Goal: Task Accomplishment & Management: Manage account settings

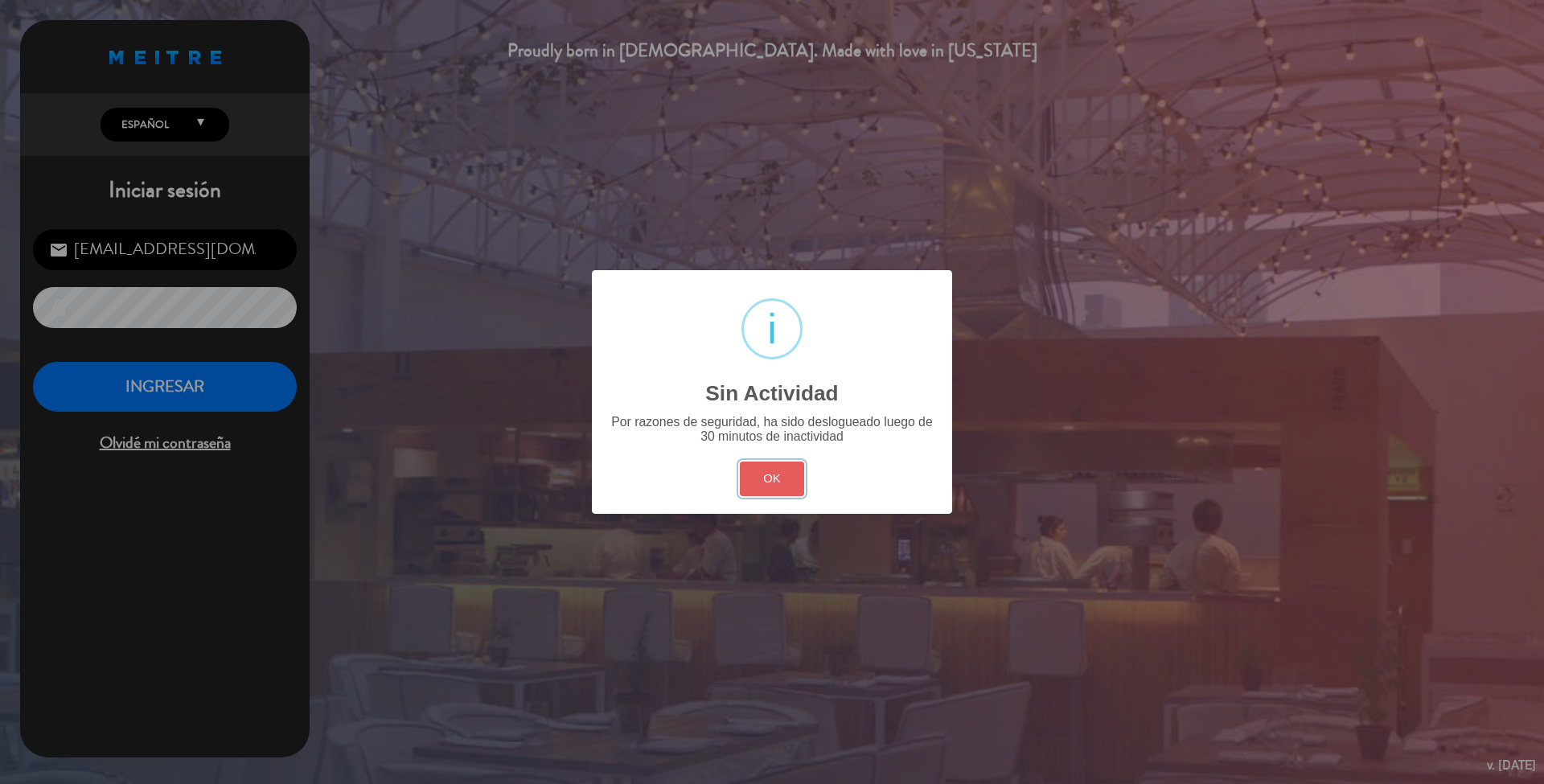
click at [762, 465] on button "OK" at bounding box center [772, 479] width 65 height 35
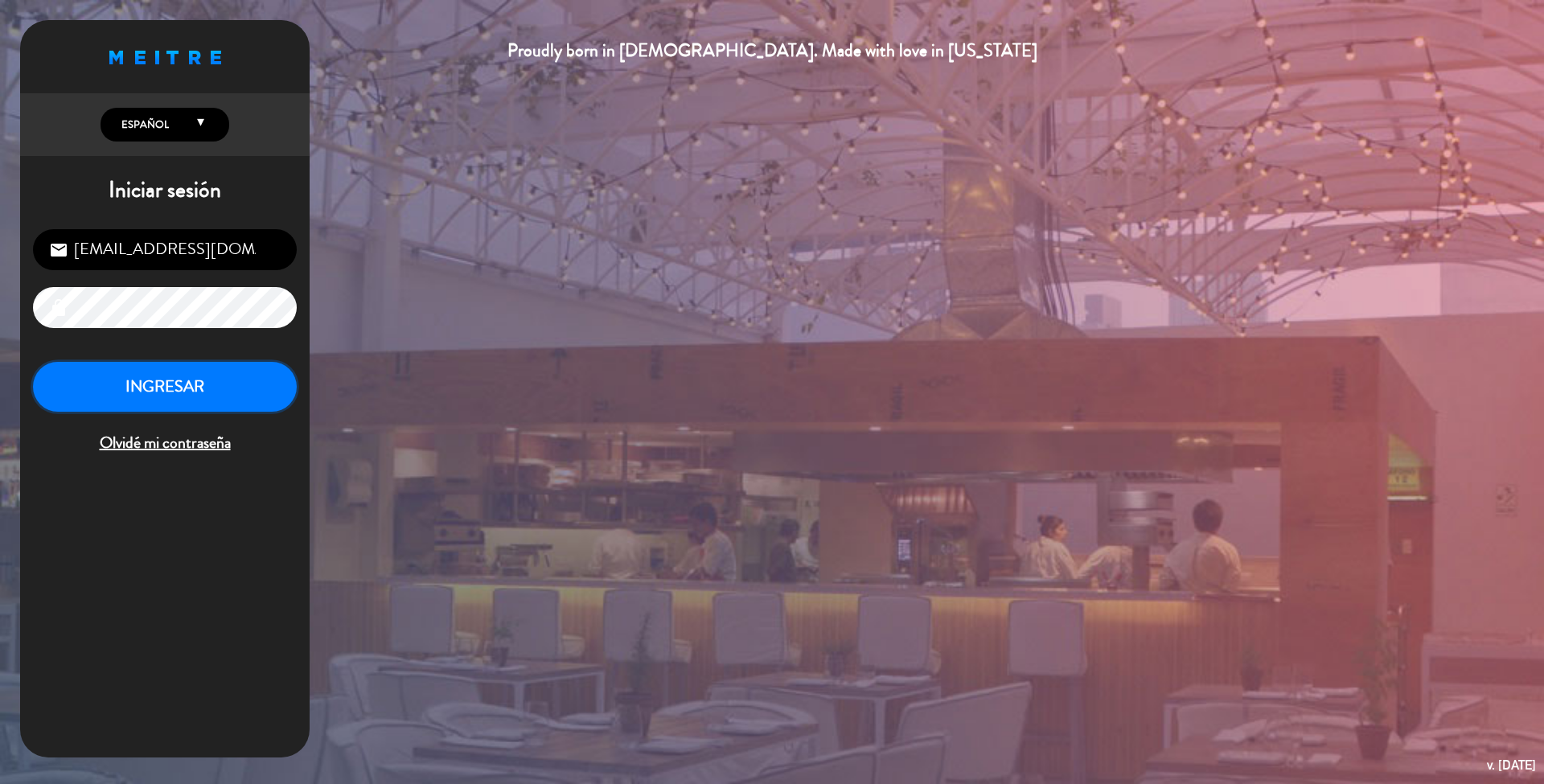
click at [150, 396] on button "INGRESAR" at bounding box center [164, 386] width 263 height 50
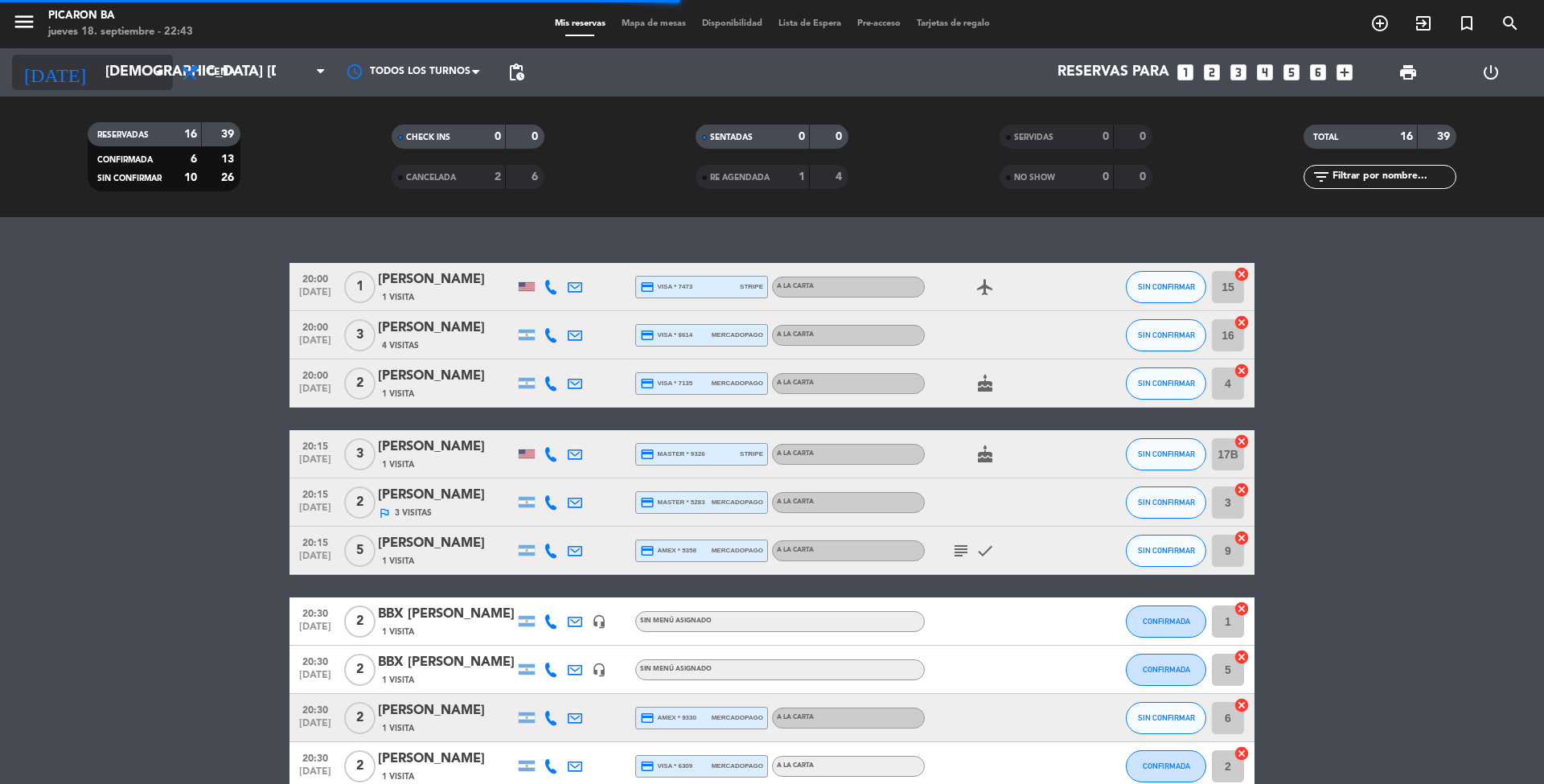
click at [171, 78] on input "[DEMOGRAPHIC_DATA] [DATE]" at bounding box center [191, 72] width 187 height 32
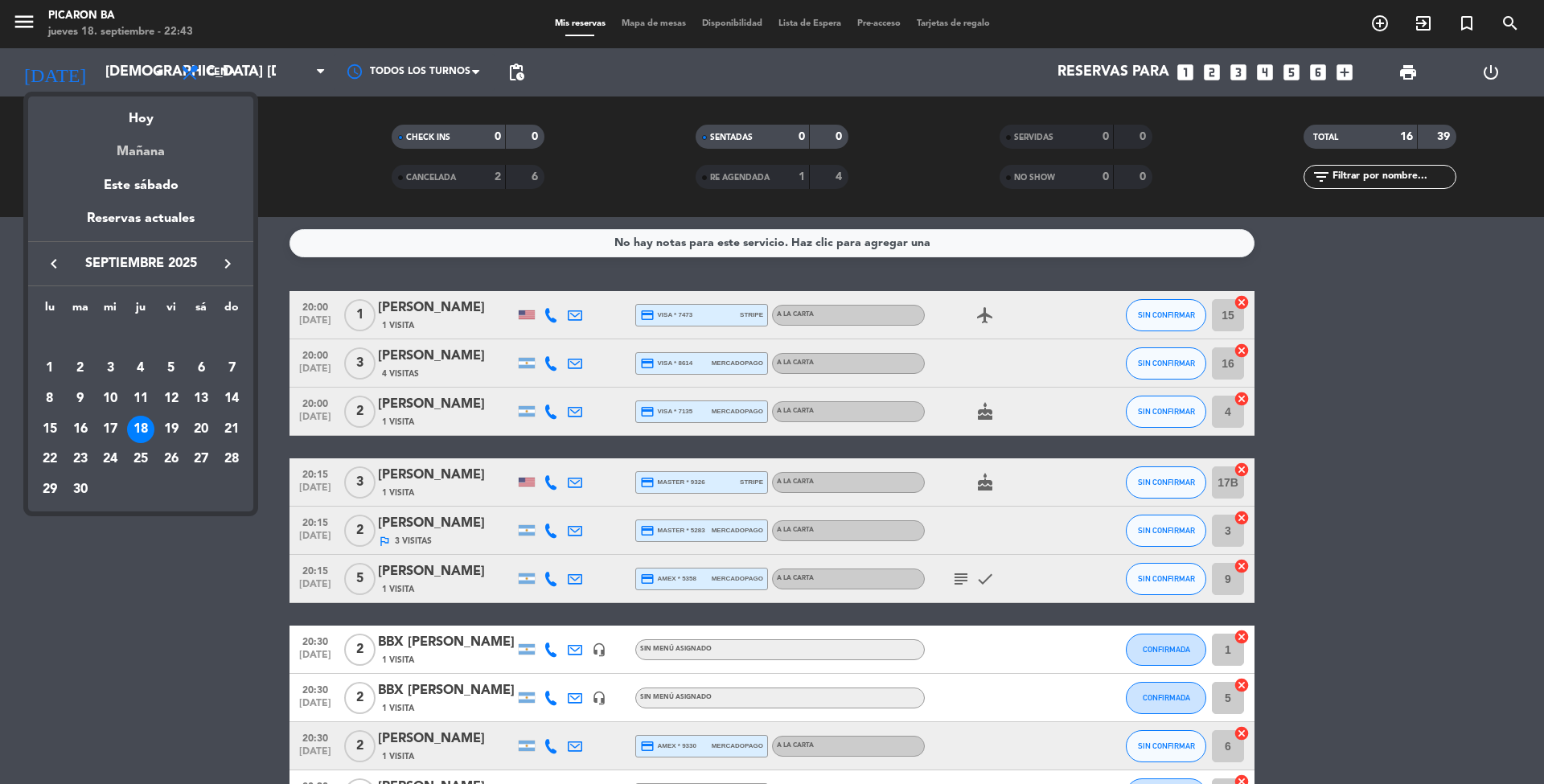
click at [151, 158] on div "Mañana" at bounding box center [140, 146] width 225 height 33
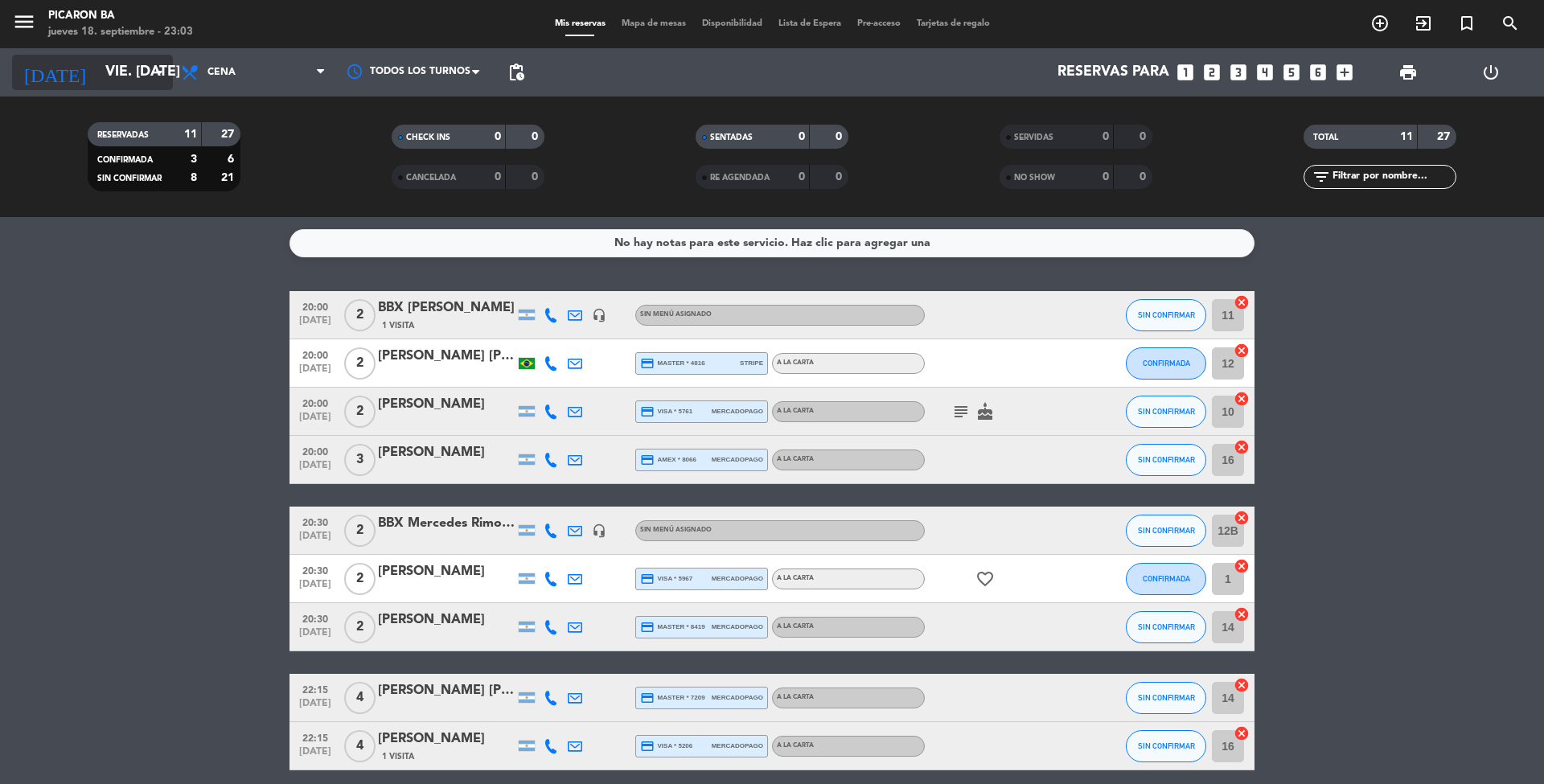
click at [132, 67] on input "vie. [DATE]" at bounding box center [191, 72] width 187 height 32
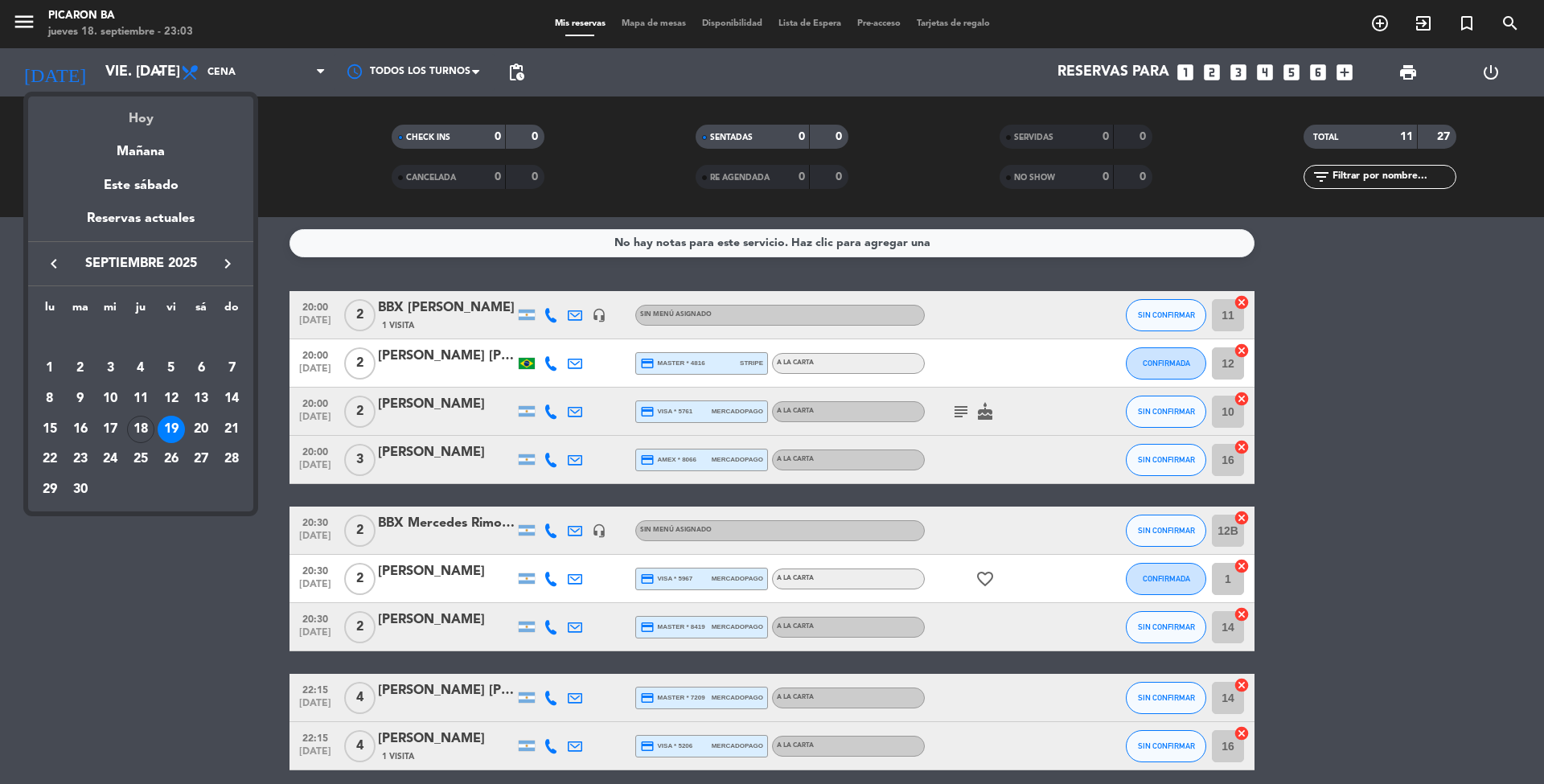
click at [146, 120] on div "Hoy" at bounding box center [140, 113] width 225 height 33
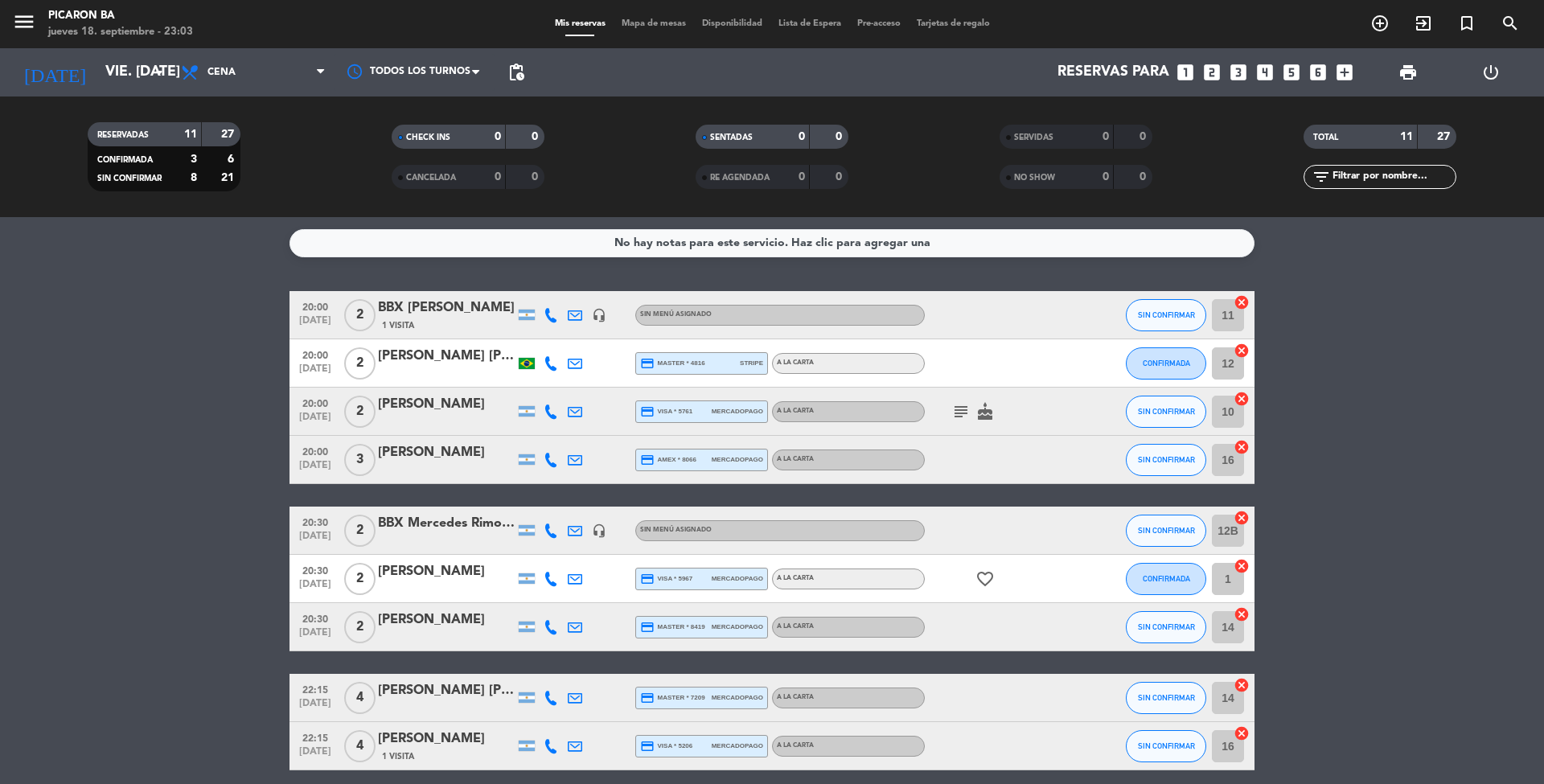
type input "[DEMOGRAPHIC_DATA] [DATE]"
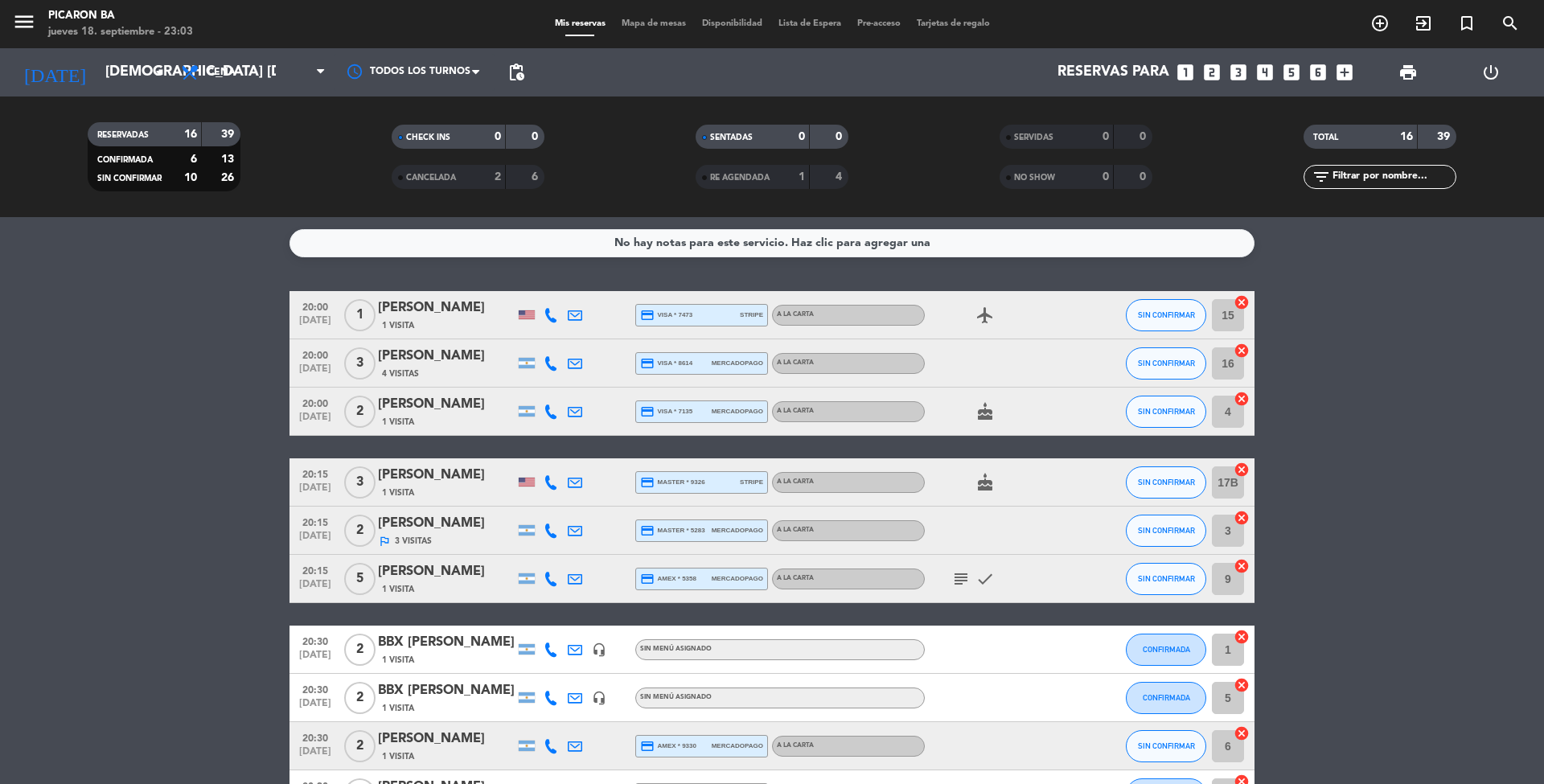
click at [1379, 412] on bookings-row "20:00 [DATE] 1 [PERSON_NAME] 1 Visita credit_card visa * 7473 stripe A LA CARTA…" at bounding box center [772, 722] width 1544 height 862
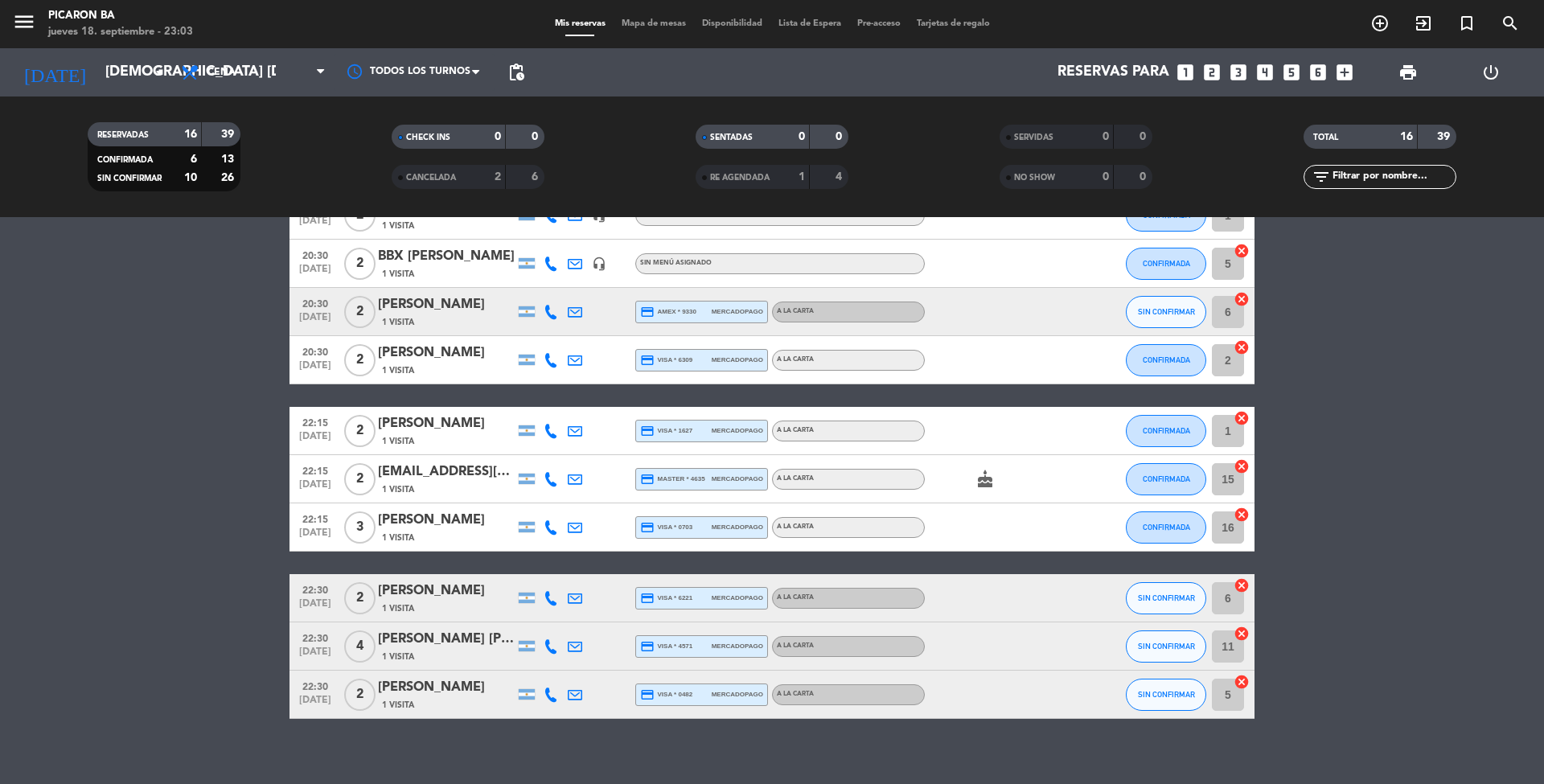
scroll to position [449, 0]
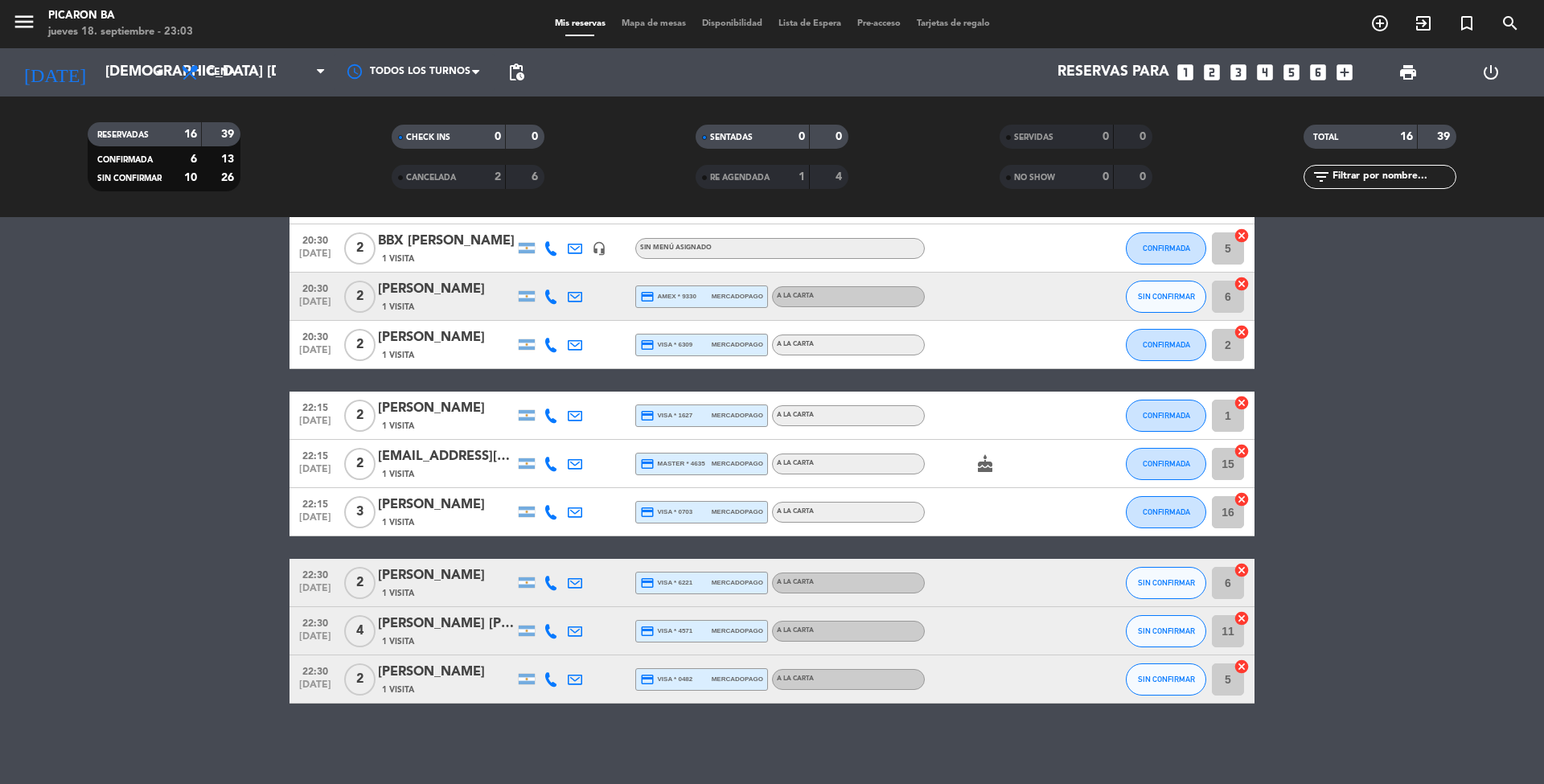
click at [550, 580] on icon at bounding box center [551, 583] width 15 height 15
click at [585, 555] on span at bounding box center [591, 556] width 13 height 13
click at [550, 465] on icon at bounding box center [551, 464] width 15 height 15
click at [585, 436] on span at bounding box center [591, 437] width 13 height 13
click at [249, 415] on bookings-row "20:00 [DATE] 1 [PERSON_NAME] 1 Visita credit_card visa * 7473 stripe A LA CARTA…" at bounding box center [772, 272] width 1544 height 862
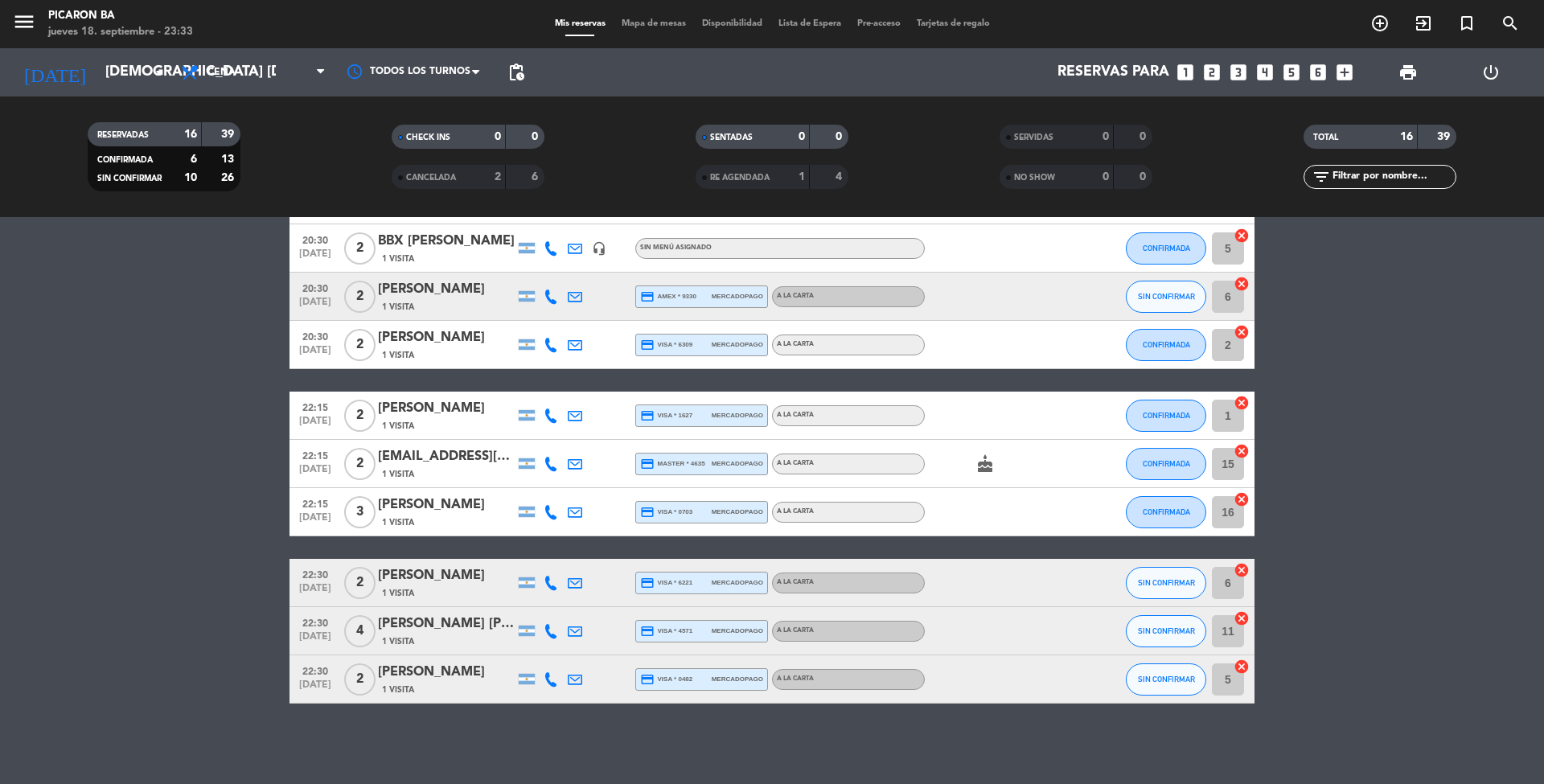
click at [551, 461] on icon at bounding box center [551, 464] width 15 height 15
click at [448, 466] on div "[EMAIL_ADDRESS][DOMAIN_NAME]" at bounding box center [447, 456] width 137 height 21
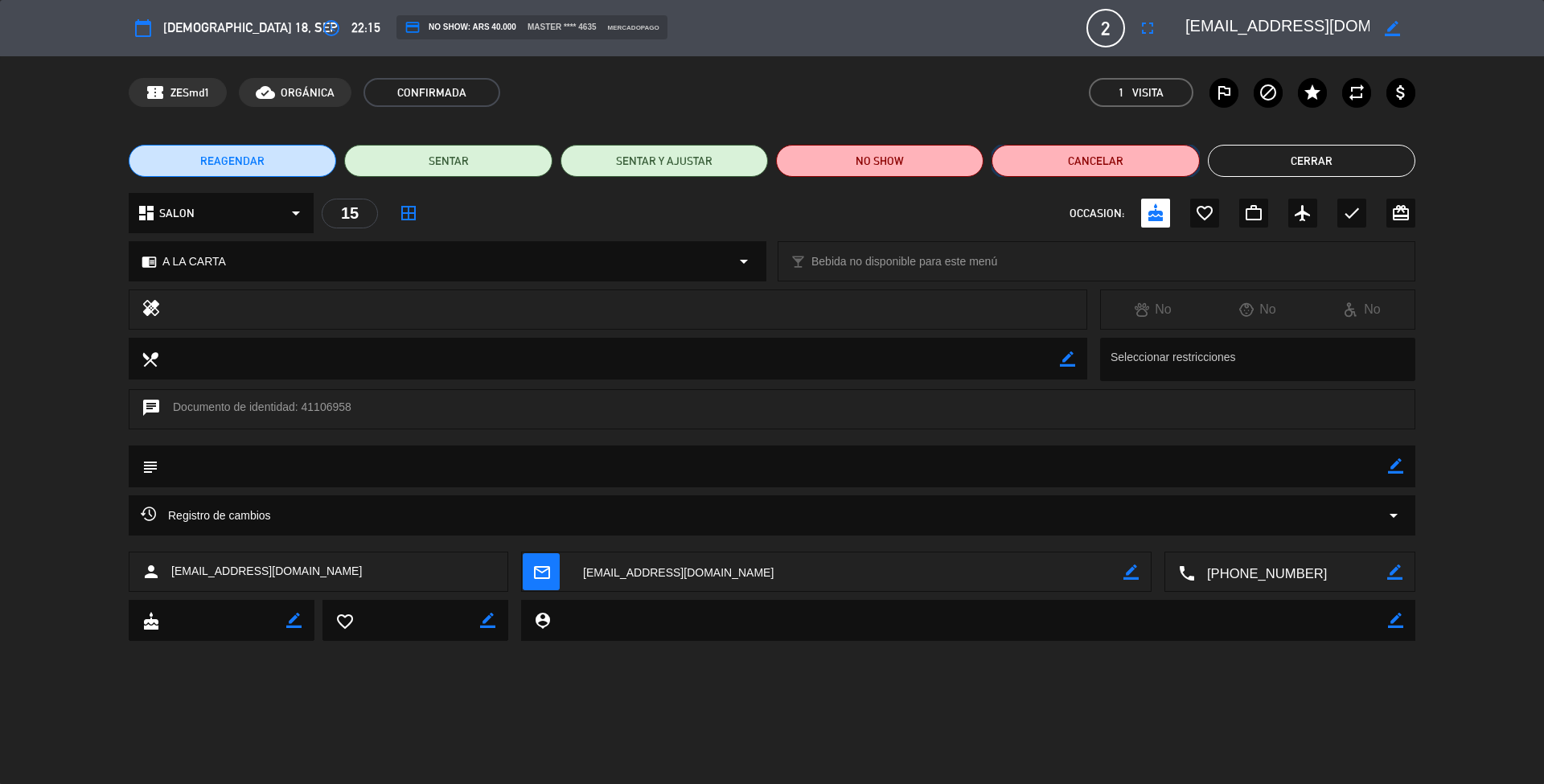
click at [1122, 159] on button "Cancelar" at bounding box center [1095, 160] width 207 height 32
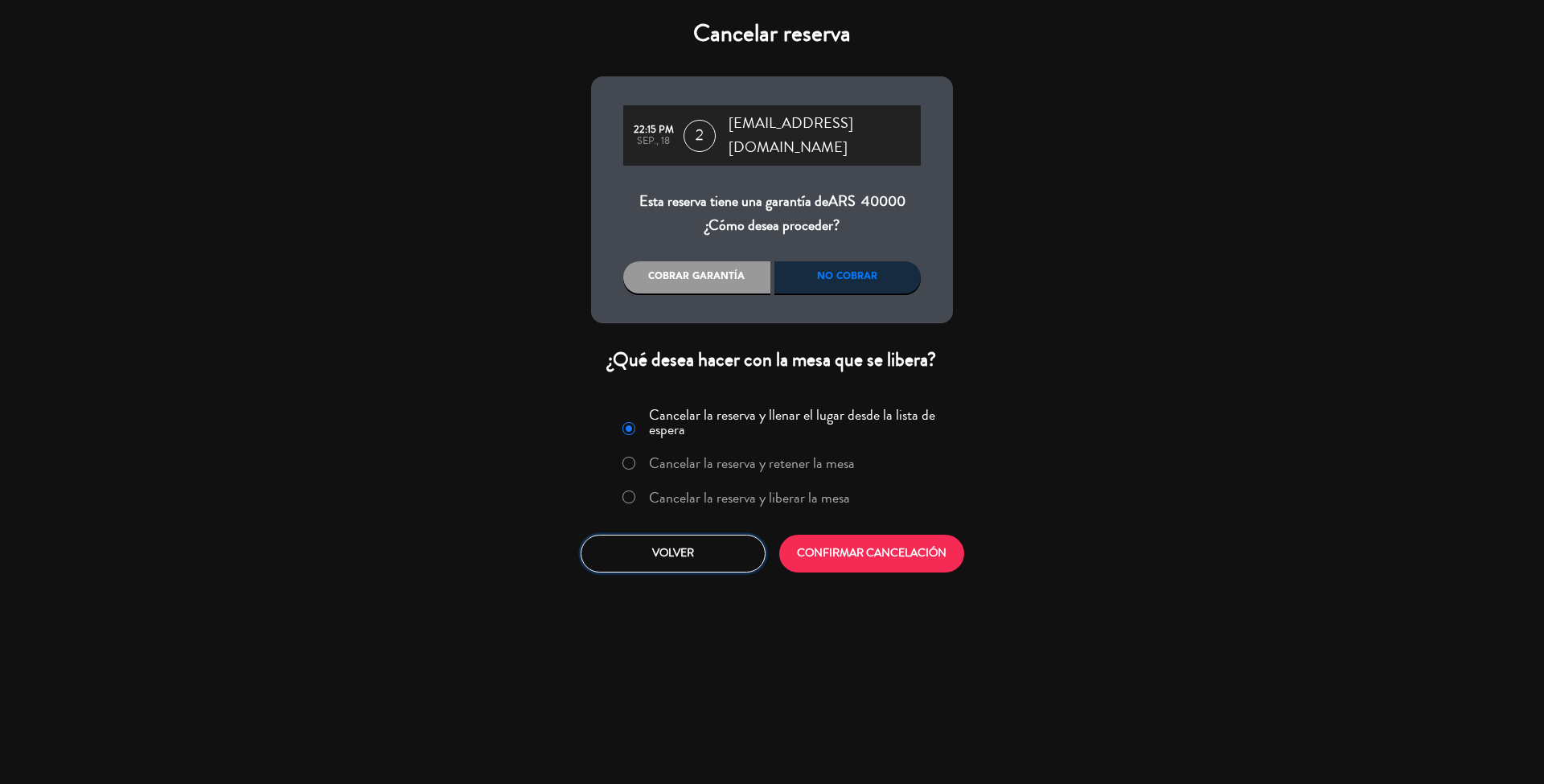
click at [661, 546] on button "Volver" at bounding box center [673, 554] width 185 height 38
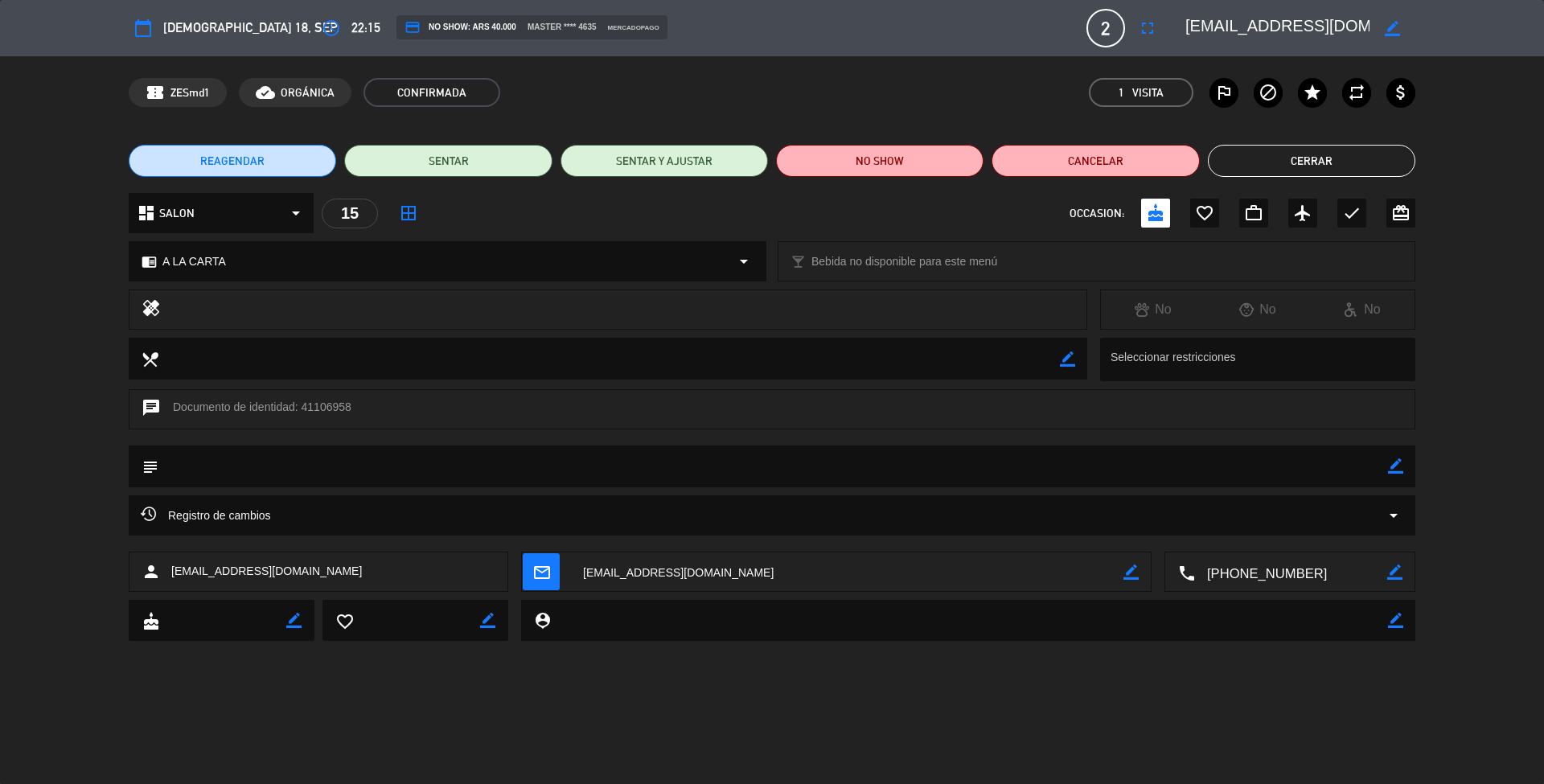
click at [1316, 153] on button "Cerrar" at bounding box center [1311, 160] width 207 height 32
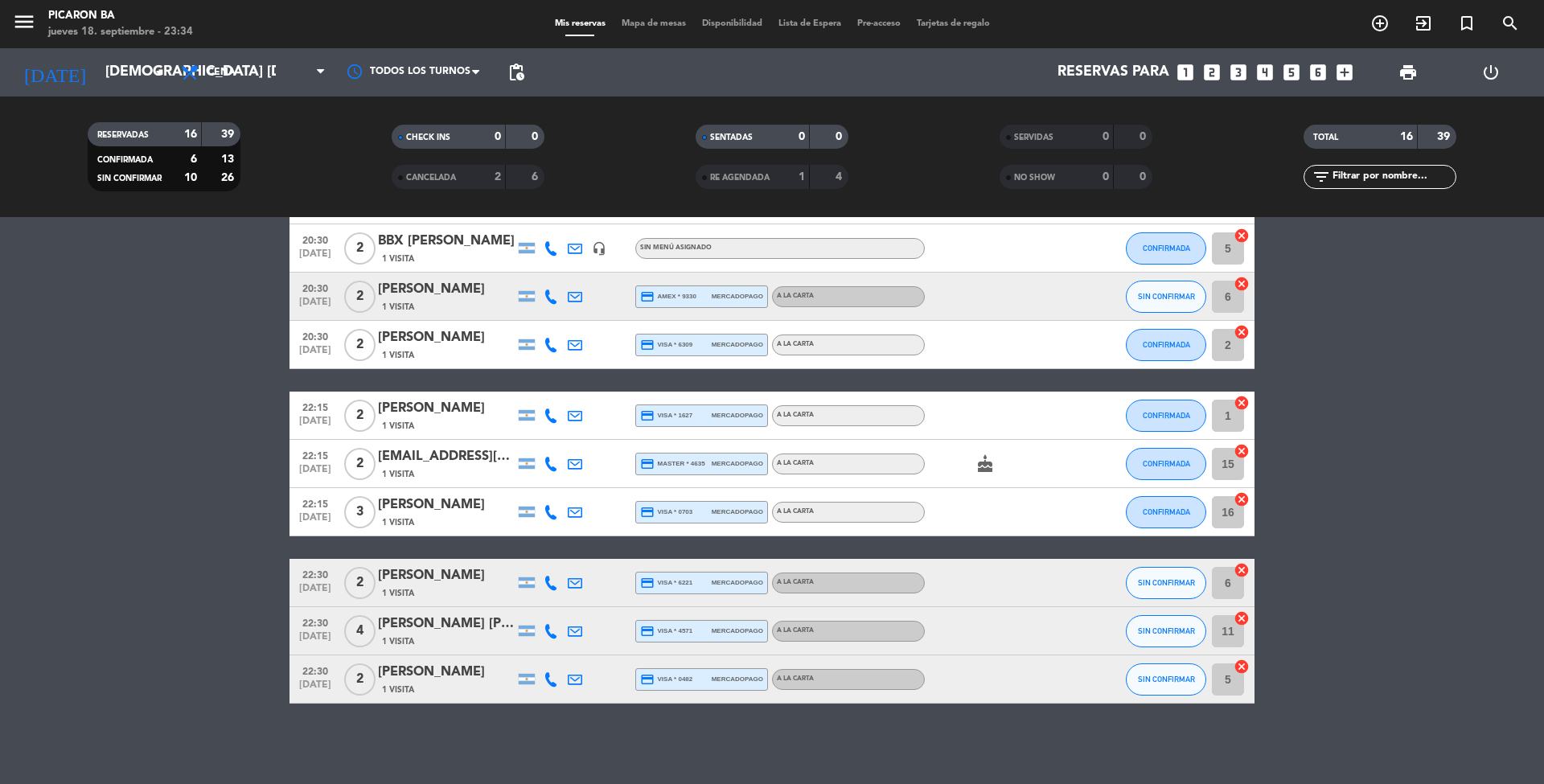
click at [552, 417] on icon at bounding box center [551, 416] width 15 height 15
click at [557, 296] on icon at bounding box center [551, 297] width 15 height 15
click at [550, 416] on icon at bounding box center [551, 416] width 15 height 15
click at [585, 387] on span at bounding box center [591, 390] width 13 height 13
click at [553, 585] on icon at bounding box center [551, 583] width 15 height 15
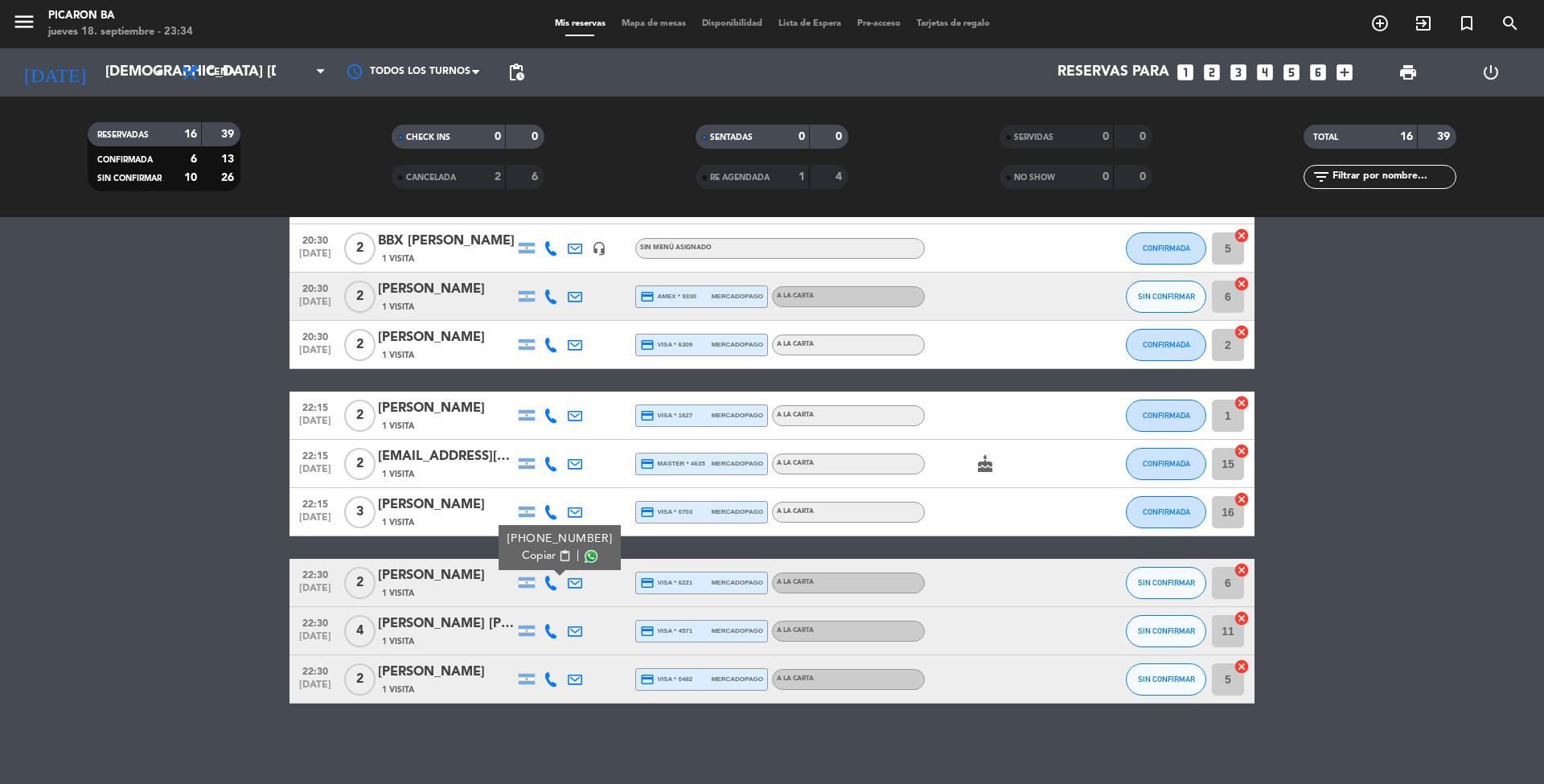
click at [585, 550] on span at bounding box center [591, 556] width 13 height 13
click at [587, 555] on span at bounding box center [591, 556] width 13 height 13
click at [549, 585] on icon at bounding box center [551, 583] width 15 height 15
click at [585, 560] on span at bounding box center [591, 556] width 13 height 13
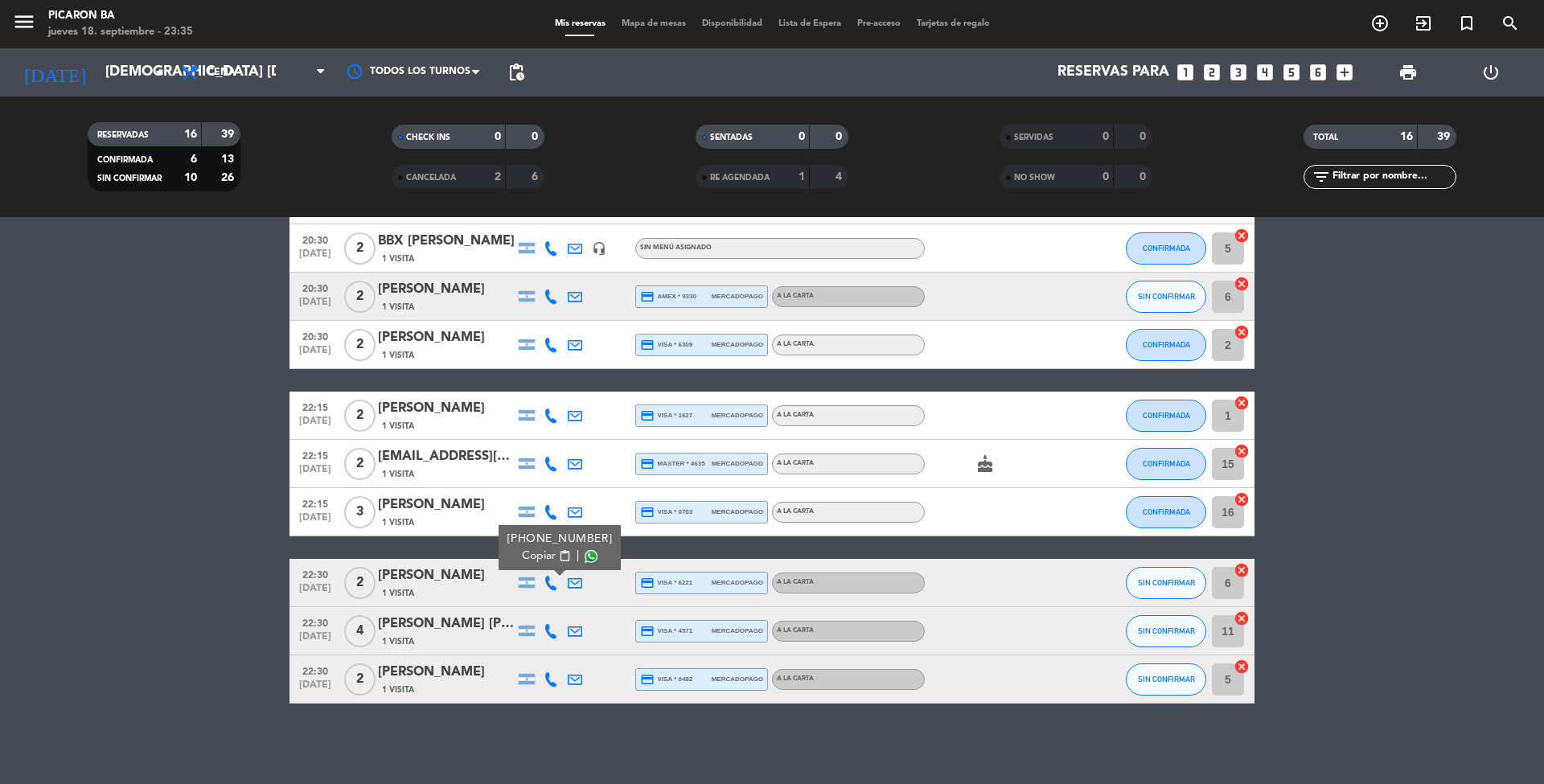
click at [467, 577] on div "[PERSON_NAME]" at bounding box center [447, 575] width 137 height 21
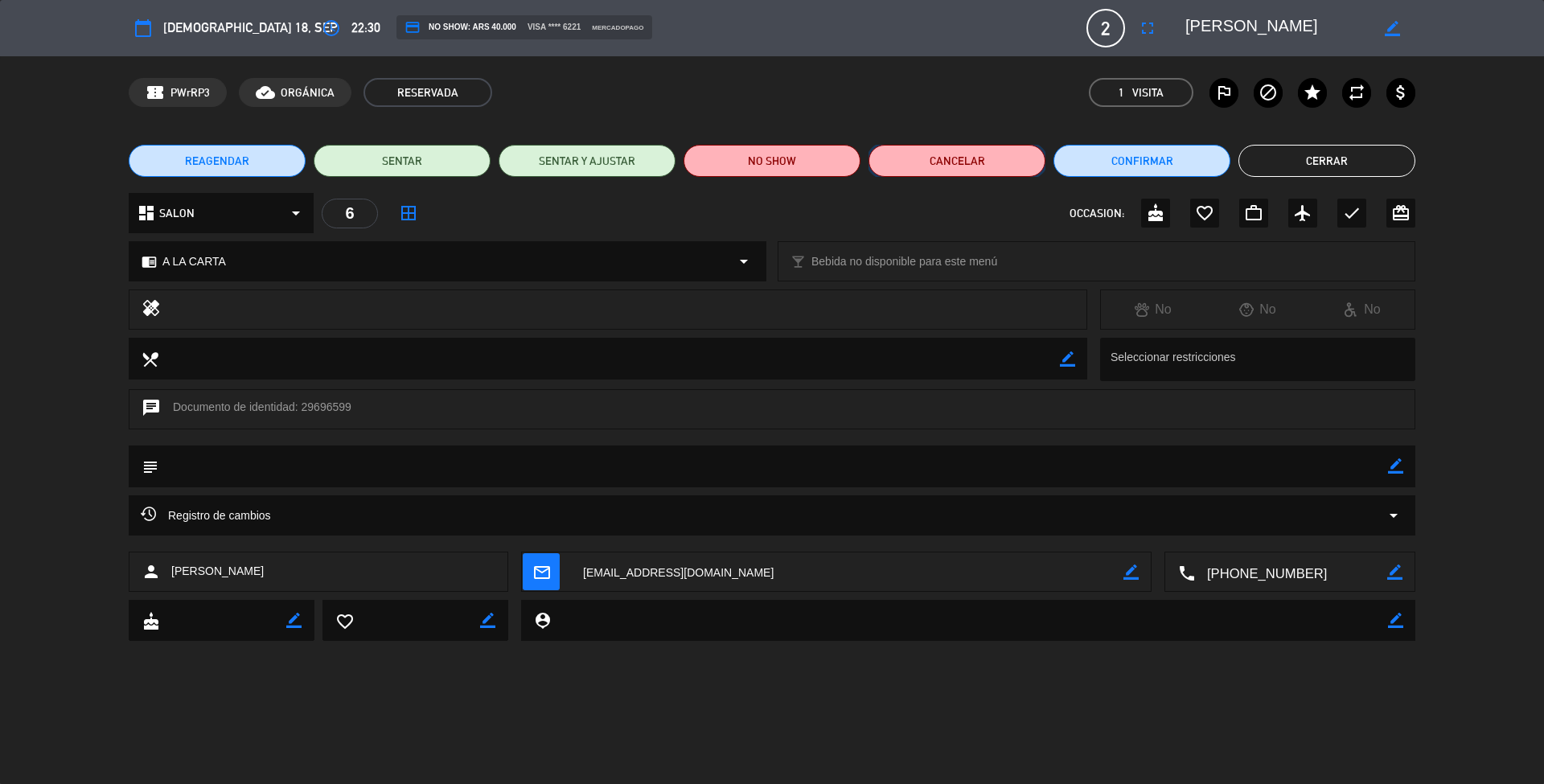
click at [960, 171] on button "Cancelar" at bounding box center [957, 160] width 177 height 32
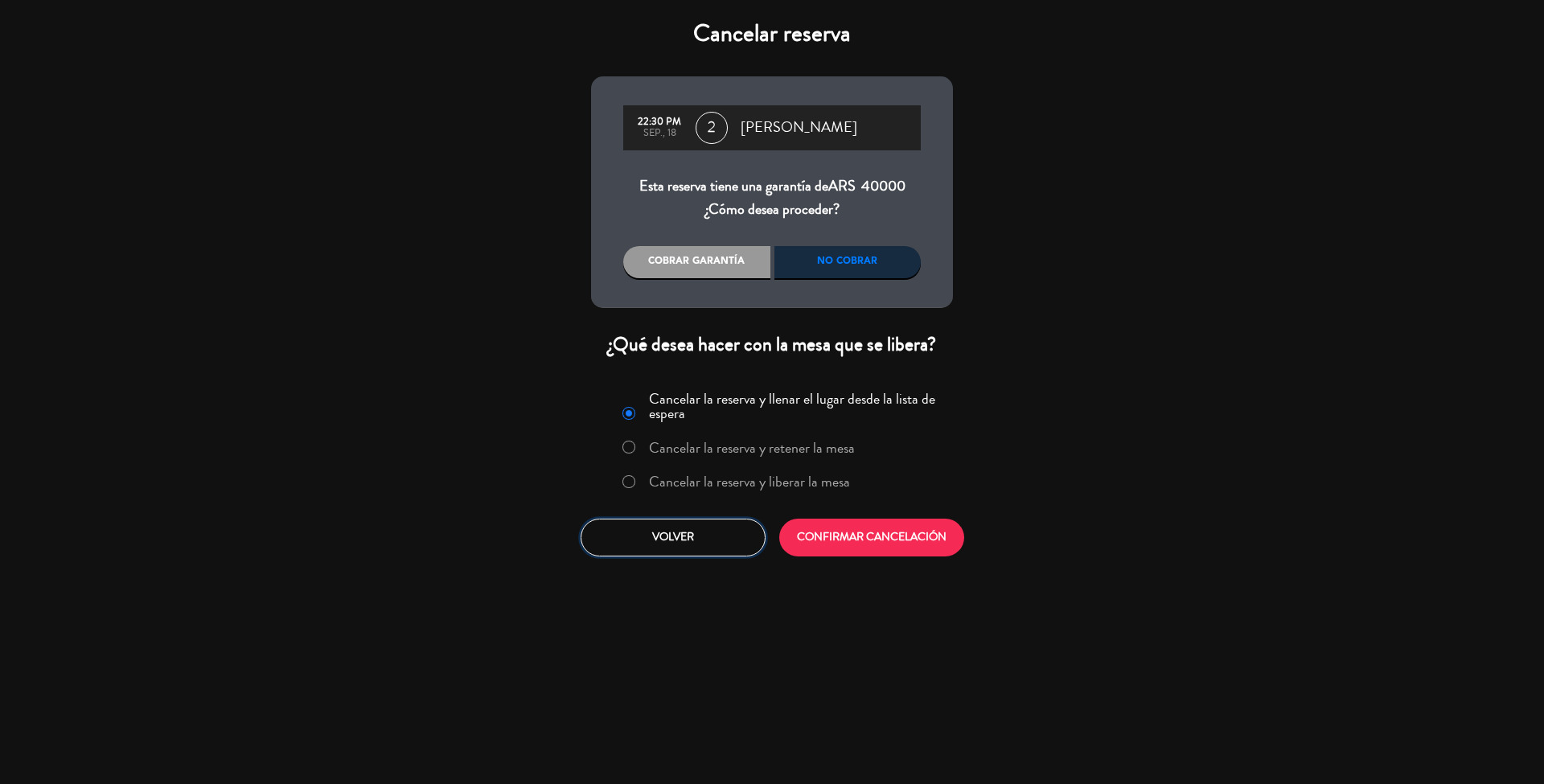
click at [658, 541] on button "Volver" at bounding box center [673, 537] width 185 height 38
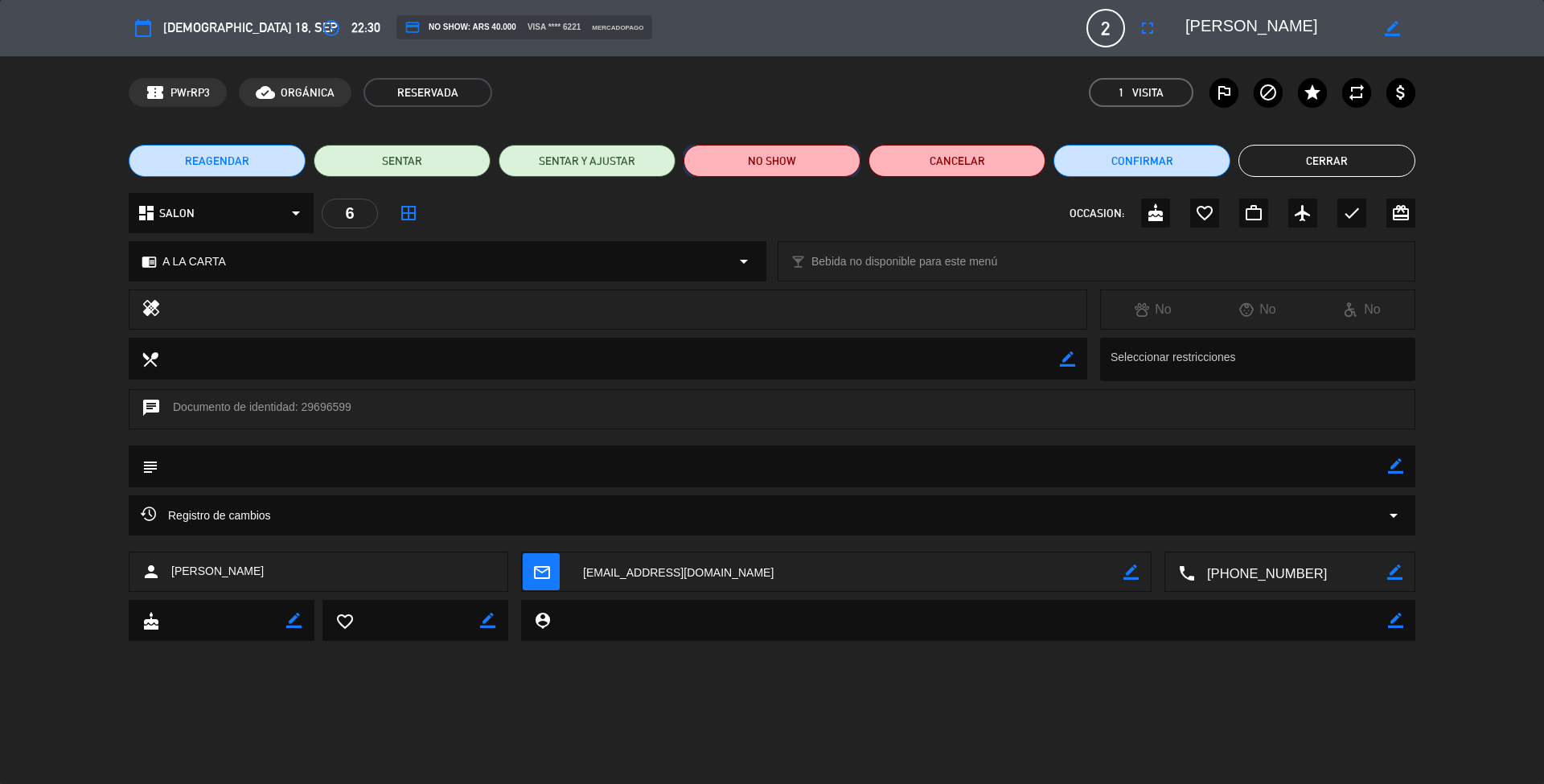
click at [776, 164] on button "NO SHOW" at bounding box center [772, 160] width 177 height 32
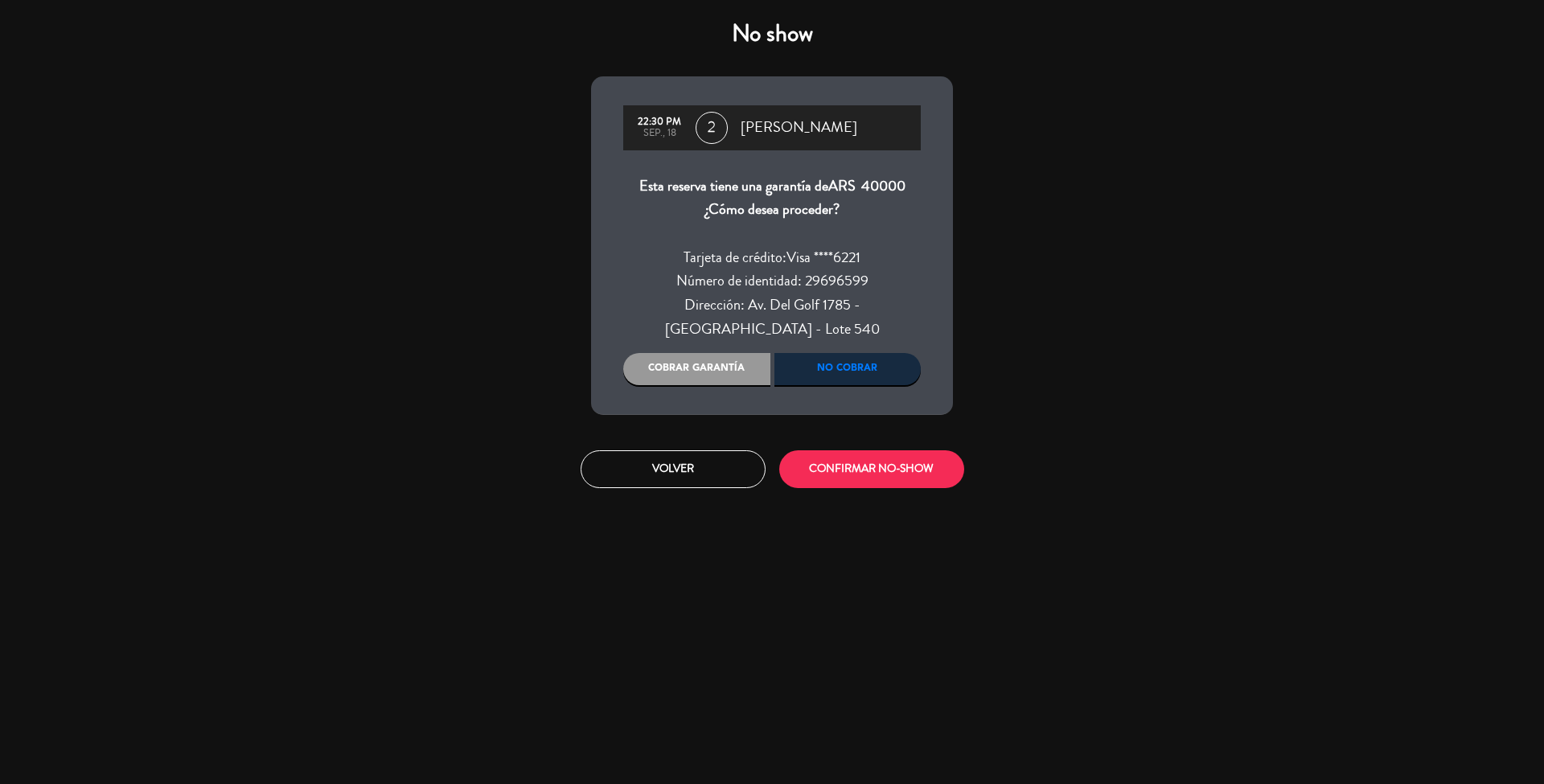
click at [713, 365] on div "Cobrar garantía" at bounding box center [697, 369] width 147 height 32
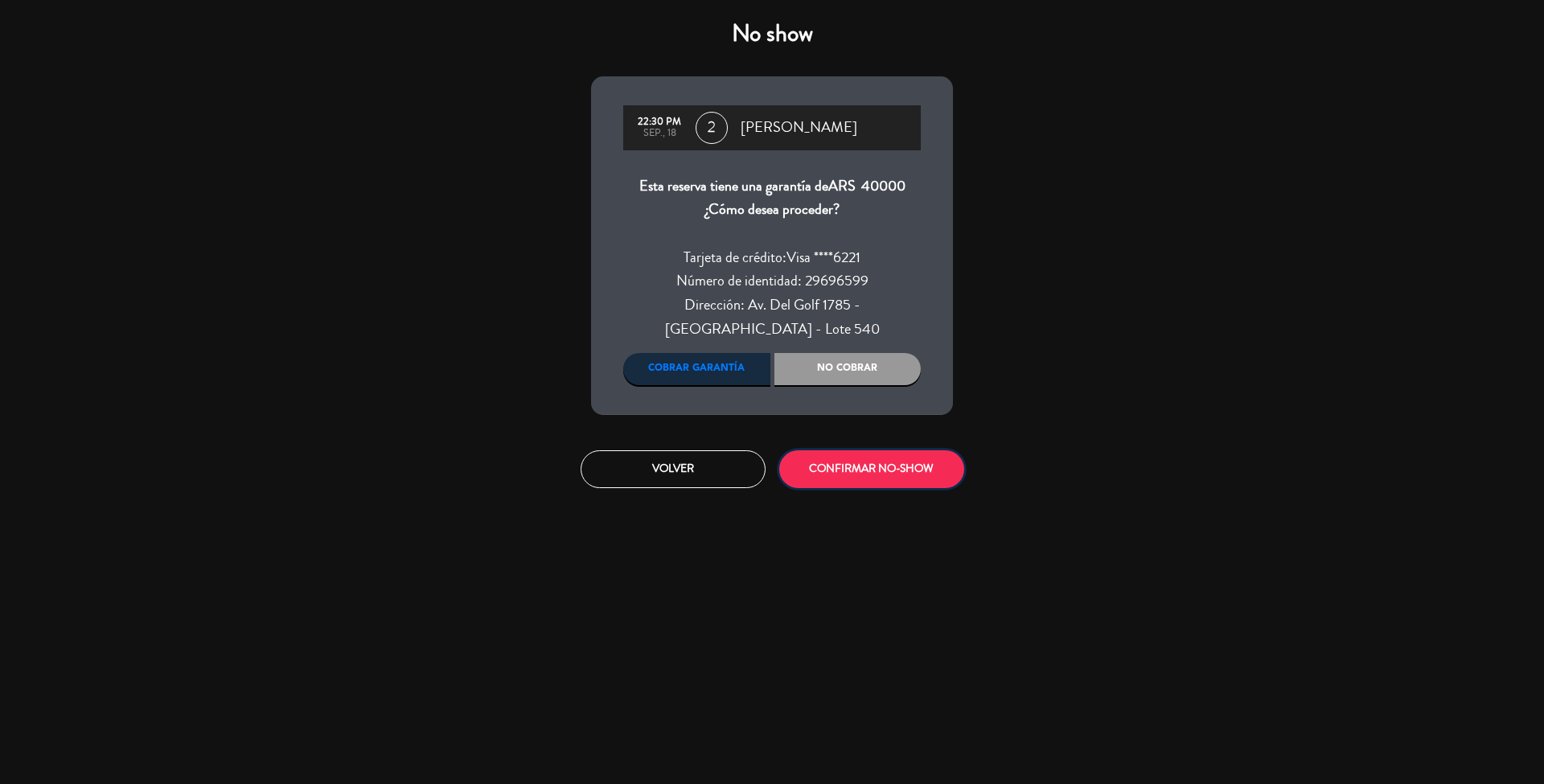
click at [870, 472] on button "CONFIRMAR NO-SHOW" at bounding box center [872, 469] width 185 height 38
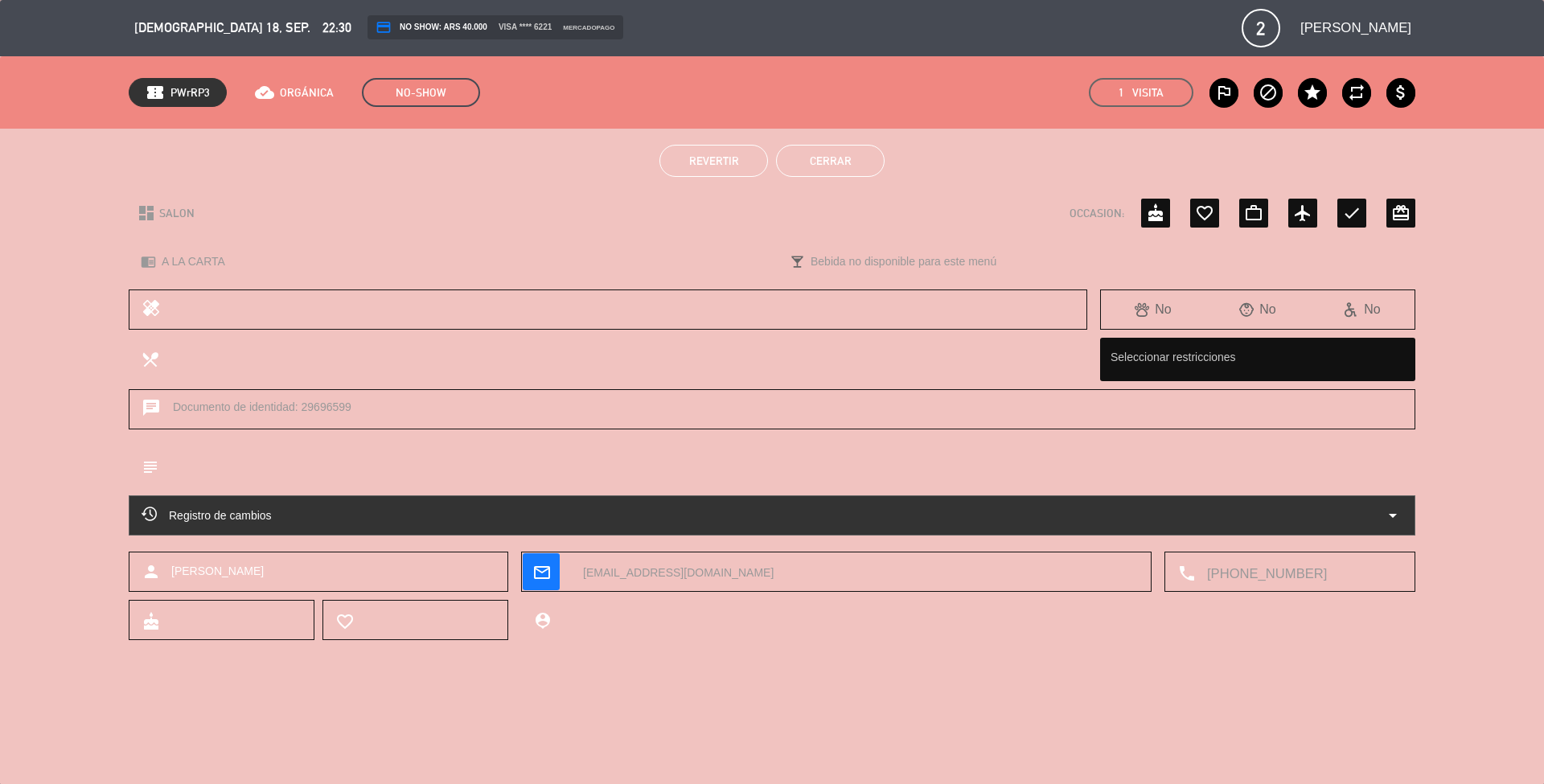
click at [808, 159] on button "Cerrar" at bounding box center [830, 160] width 108 height 32
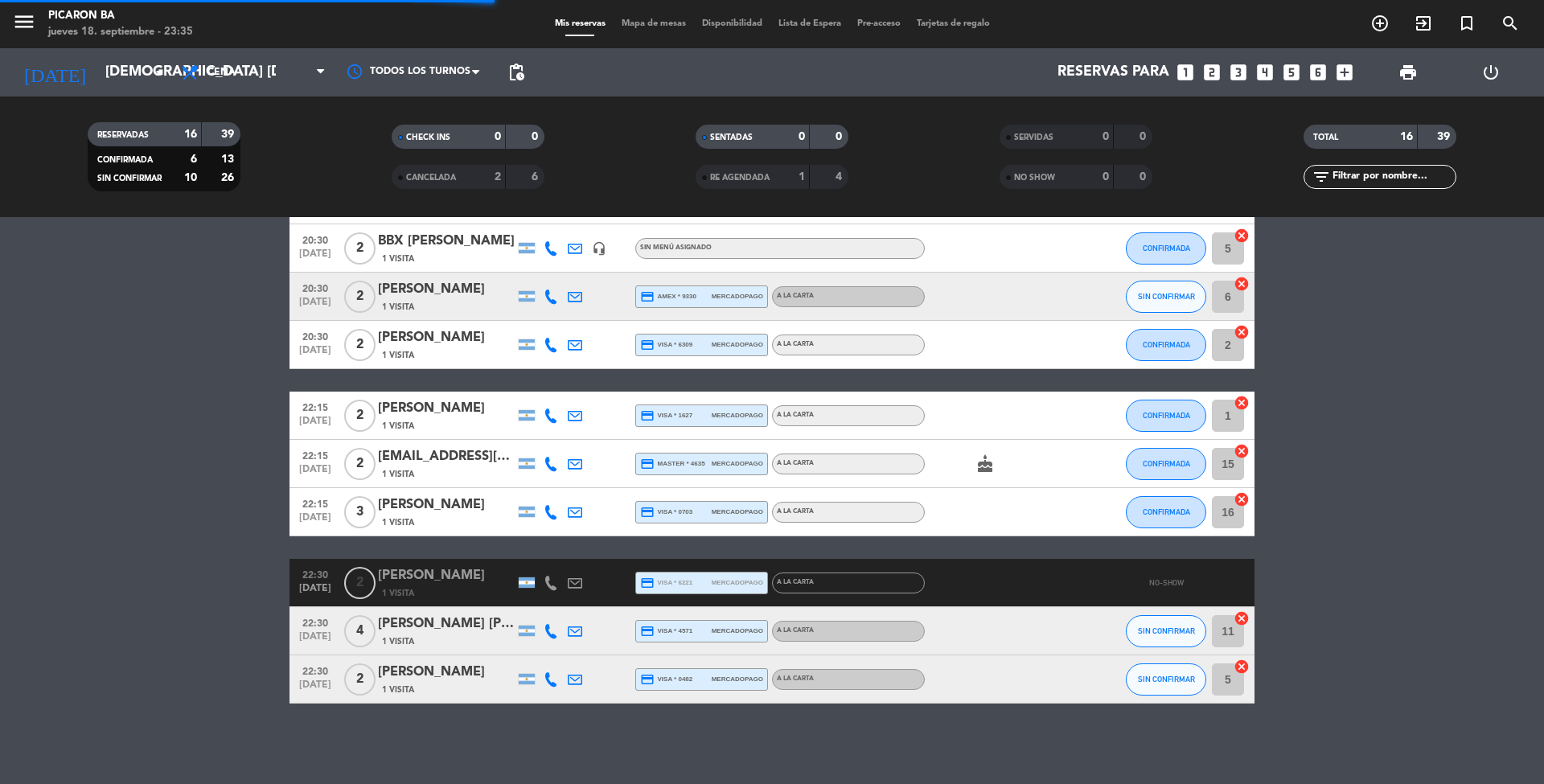
scroll to position [401, 0]
